Goal: Transaction & Acquisition: Purchase product/service

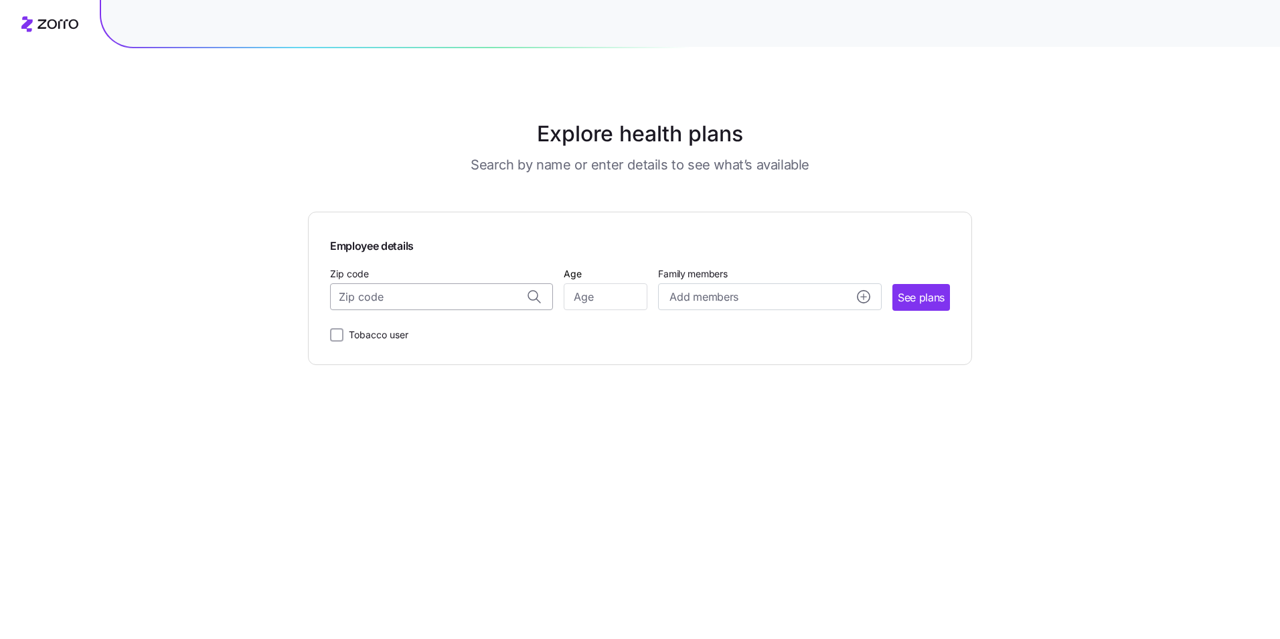
click at [444, 301] on input "Zip code" at bounding box center [441, 296] width 223 height 27
type input "15010"
click at [606, 292] on input "Age" at bounding box center [606, 296] width 84 height 27
type input "56"
click at [914, 306] on button "See plans" at bounding box center [921, 297] width 58 height 27
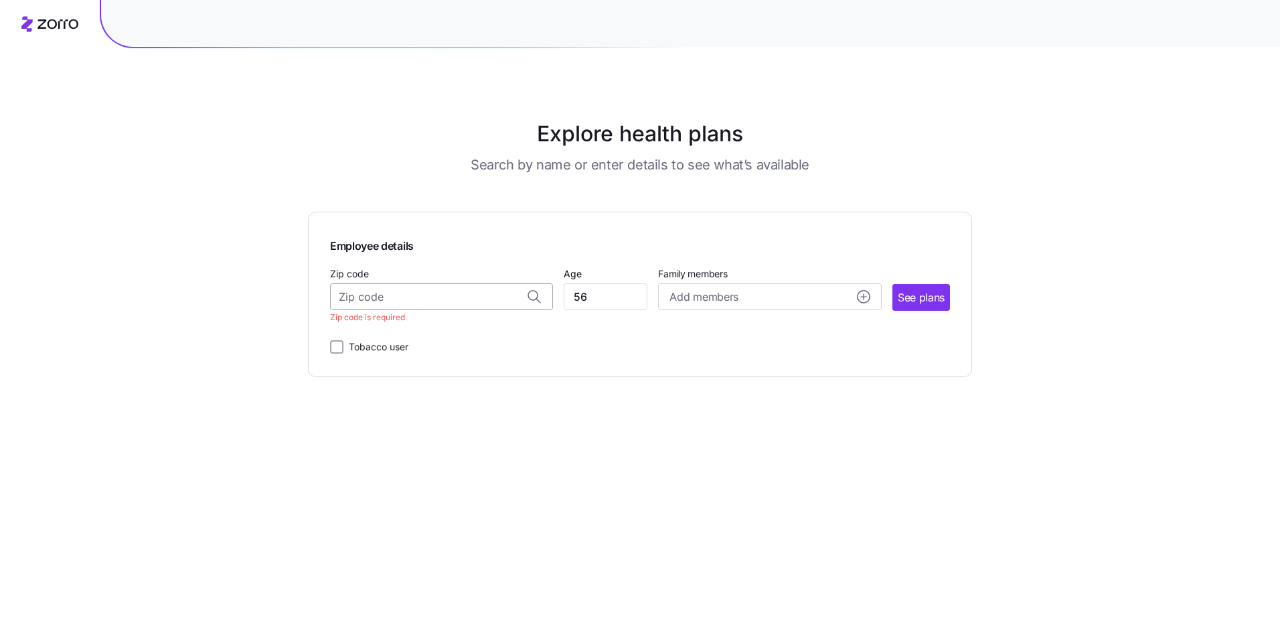
click at [398, 300] on input "Zip code" at bounding box center [441, 296] width 223 height 27
type input "15010"
click at [927, 305] on button "See plans" at bounding box center [921, 297] width 58 height 27
click at [498, 301] on input "Zip code" at bounding box center [441, 296] width 223 height 27
type input "15010"
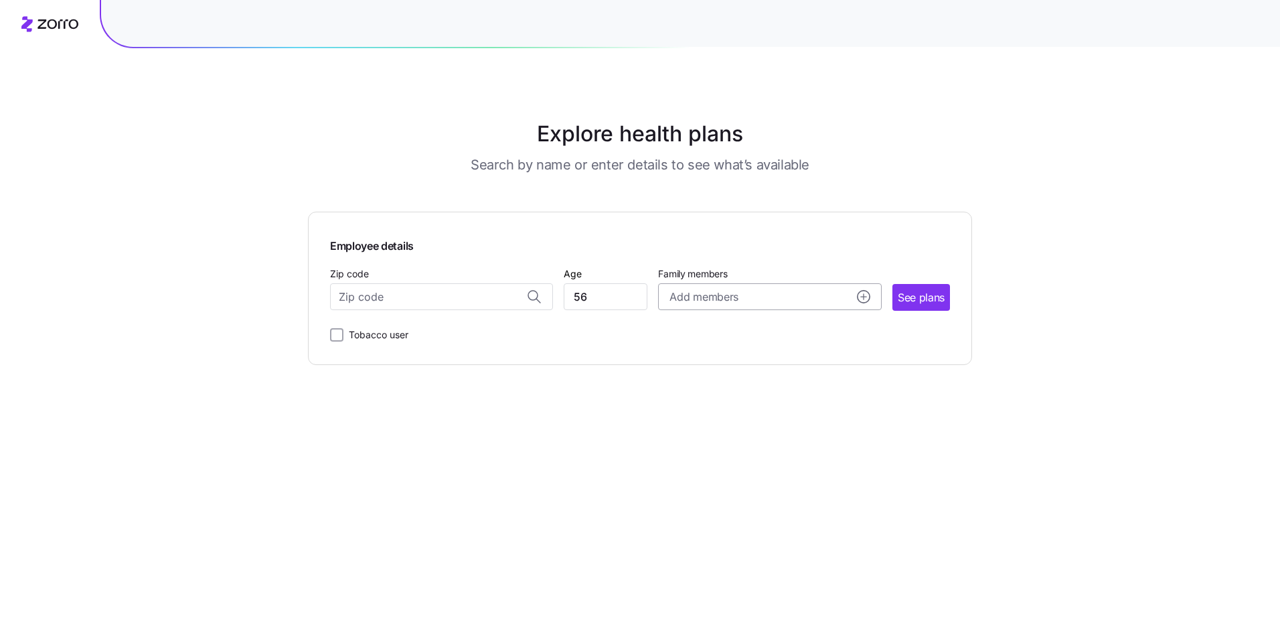
click at [709, 305] on button "Add members" at bounding box center [769, 296] width 223 height 27
click at [611, 298] on input "56" at bounding box center [606, 296] width 84 height 27
type input "57"
click at [691, 295] on span "Add members" at bounding box center [703, 296] width 68 height 17
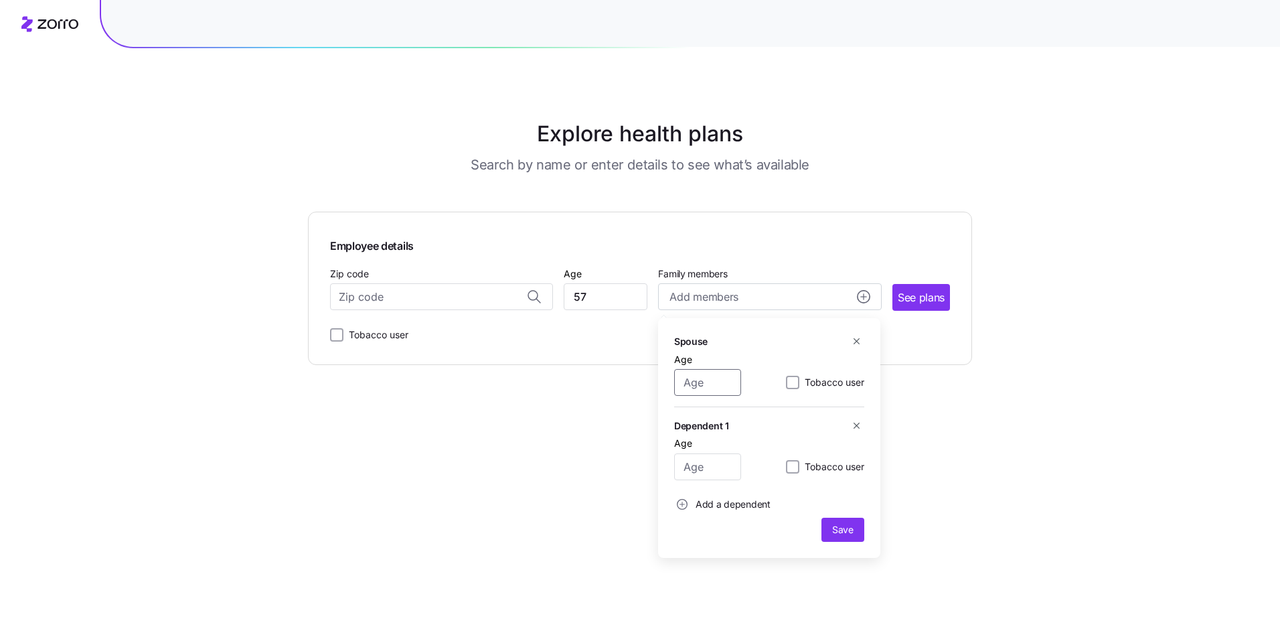
click at [691, 387] on input "Age" at bounding box center [707, 382] width 67 height 27
type input "55"
click at [701, 459] on input "Age" at bounding box center [707, 466] width 67 height 27
type input "19"
click at [833, 528] on span "Save" at bounding box center [842, 529] width 21 height 13
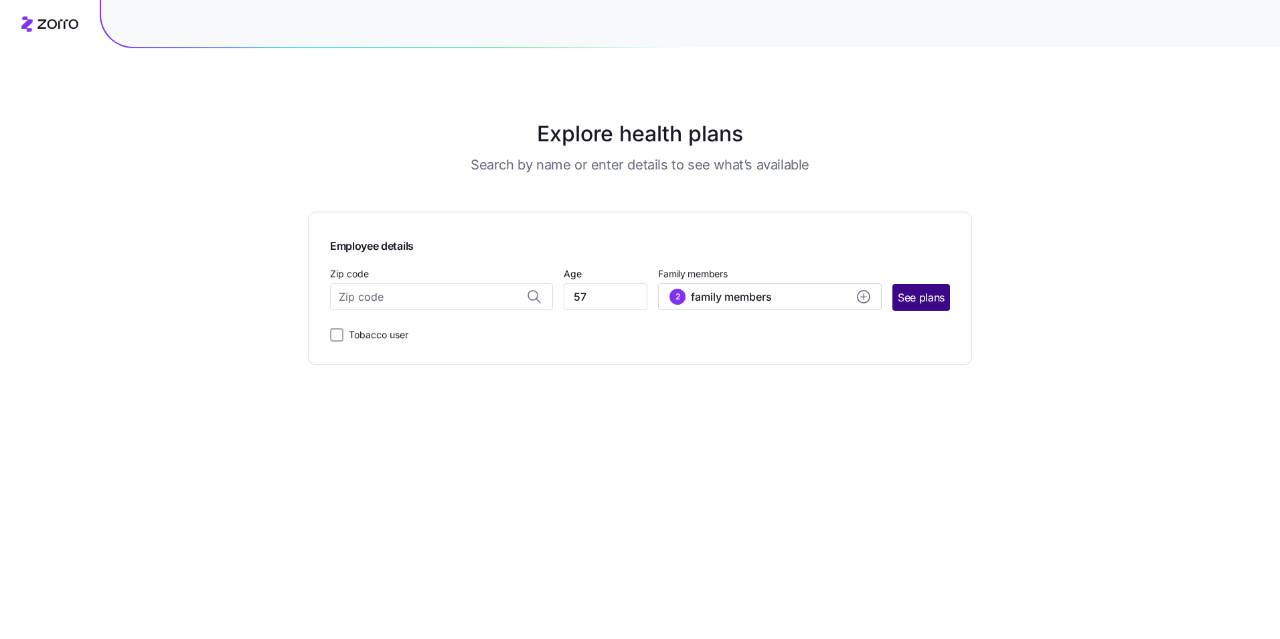
click at [930, 306] on button "See plans" at bounding box center [921, 297] width 58 height 27
click at [426, 305] on input "Zip code" at bounding box center [441, 296] width 223 height 27
click at [428, 343] on div "15010, [GEOGRAPHIC_DATA], [GEOGRAPHIC_DATA]" at bounding box center [441, 331] width 209 height 27
type input "15010, [GEOGRAPHIC_DATA], [GEOGRAPHIC_DATA]"
click at [937, 304] on span "See plans" at bounding box center [921, 297] width 47 height 17
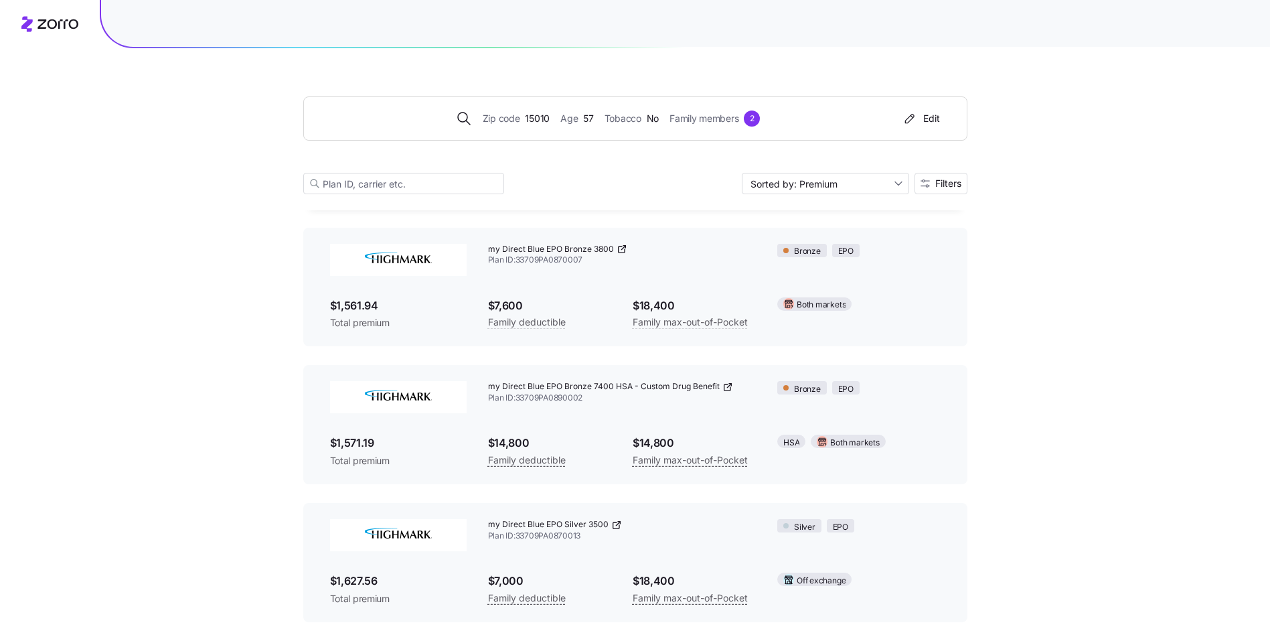
scroll to position [1033, 0]
click at [1185, 177] on div "Zip code 15010 Age [DEMOGRAPHIC_DATA] Tobacco No Family members 2 Edit Sorted b…" at bounding box center [635, 137] width 1270 height 2341
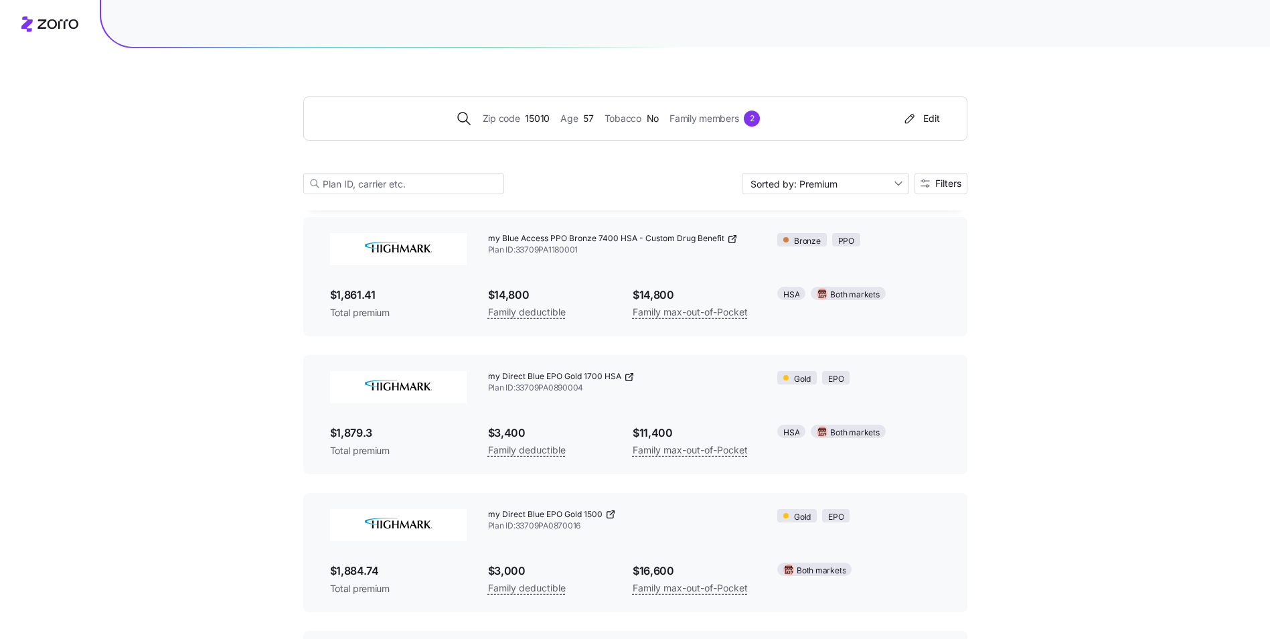
scroll to position [2572, 0]
